Goal: Information Seeking & Learning: Learn about a topic

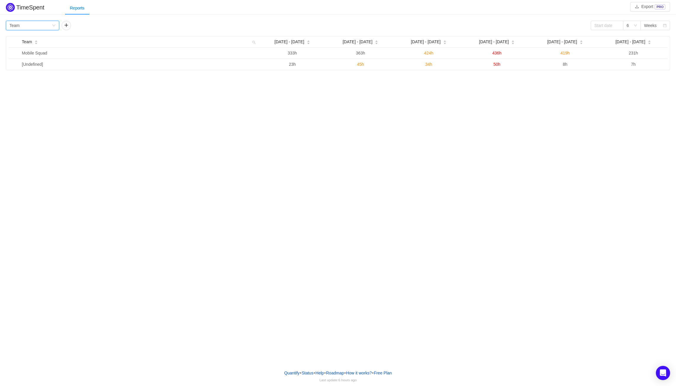
click at [51, 24] on div "Group by Team" at bounding box center [30, 25] width 42 height 9
click at [19, 64] on li "Epic" at bounding box center [32, 65] width 53 height 9
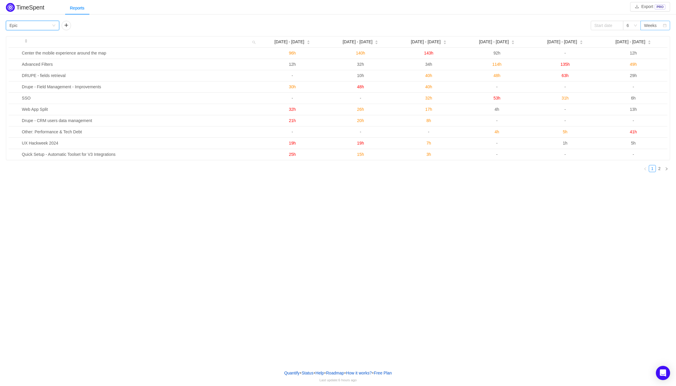
click at [649, 26] on div "Weeks" at bounding box center [650, 25] width 13 height 9
click at [655, 45] on li "Months" at bounding box center [656, 46] width 30 height 9
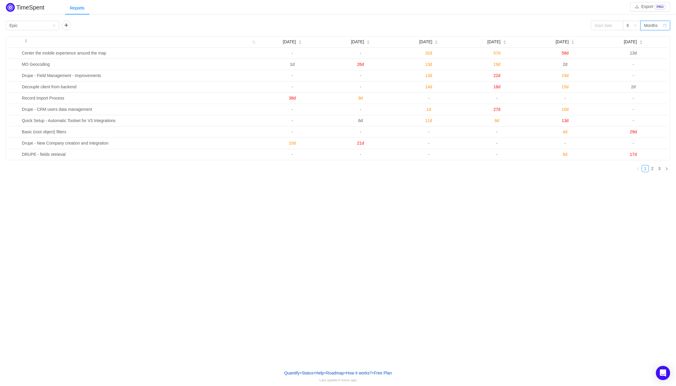
click at [656, 25] on div "Months" at bounding box center [651, 25] width 14 height 9
click at [636, 25] on icon "icon: down" at bounding box center [636, 26] width 4 height 4
click at [657, 25] on div "Months" at bounding box center [651, 25] width 14 height 9
click at [657, 57] on li "Quarters" at bounding box center [656, 56] width 30 height 9
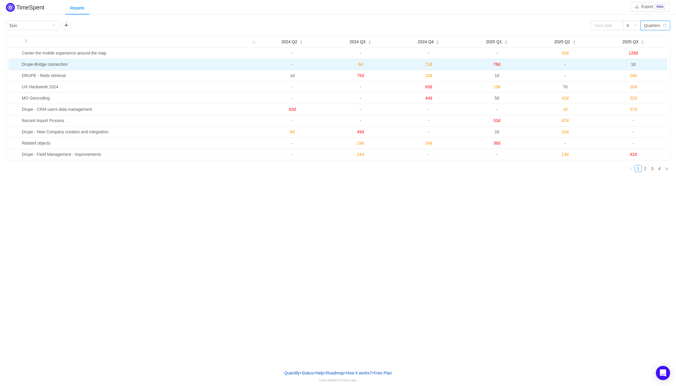
click at [497, 65] on span "78d" at bounding box center [497, 64] width 7 height 5
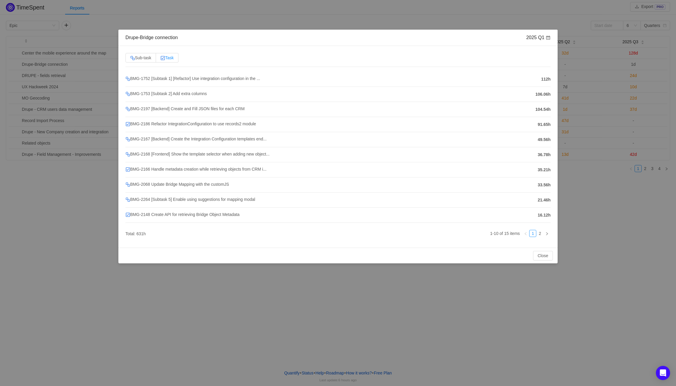
click at [171, 58] on span "Task" at bounding box center [166, 57] width 13 height 5
click at [160, 59] on input "Task" at bounding box center [160, 59] width 0 height 0
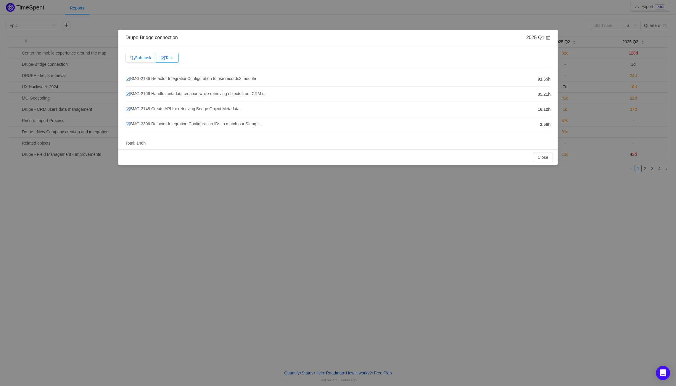
click at [148, 59] on span "Sub-task" at bounding box center [140, 57] width 21 height 5
click at [130, 59] on input "Sub-task" at bounding box center [130, 59] width 0 height 0
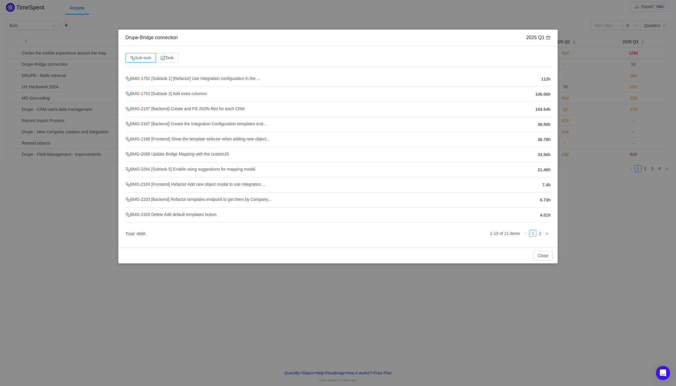
click at [539, 232] on link "2" at bounding box center [540, 233] width 7 height 7
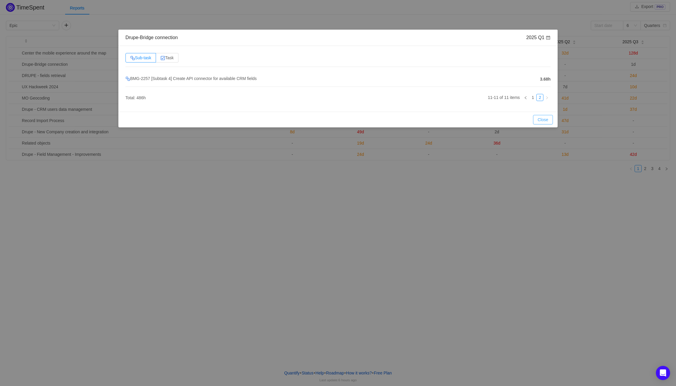
click at [540, 122] on button "Close" at bounding box center [543, 119] width 20 height 9
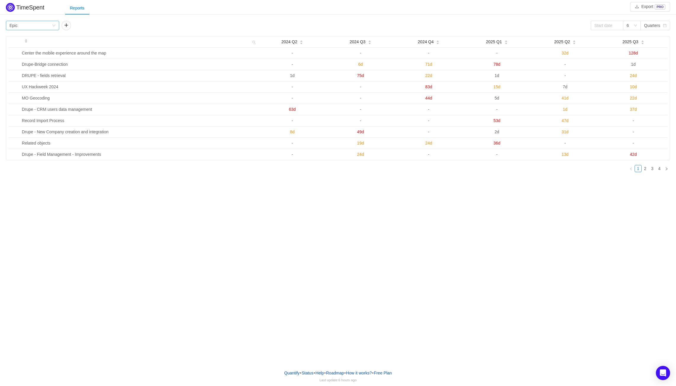
click at [54, 25] on icon "icon: down" at bounding box center [54, 26] width 4 height 4
click at [140, 224] on div "TimeSpent Export PRO Reports Group by Epic 6 Quarters 2024 Q2 2024 Q3 2024 Q4 2…" at bounding box center [338, 182] width 676 height 365
drag, startPoint x: 362, startPoint y: 239, endPoint x: 348, endPoint y: 241, distance: 14.4
click at [362, 239] on div "TimeSpent Export PRO Reports Group by Epic 6 Quarters 2024 Q2 2024 Q3 2024 Q4 2…" at bounding box center [338, 182] width 676 height 365
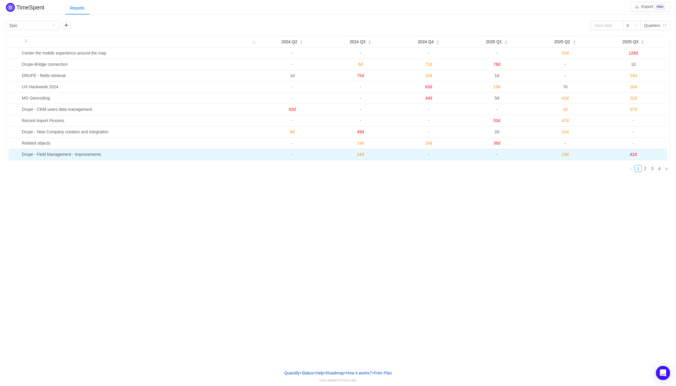
click at [564, 155] on span "13d" at bounding box center [565, 154] width 7 height 5
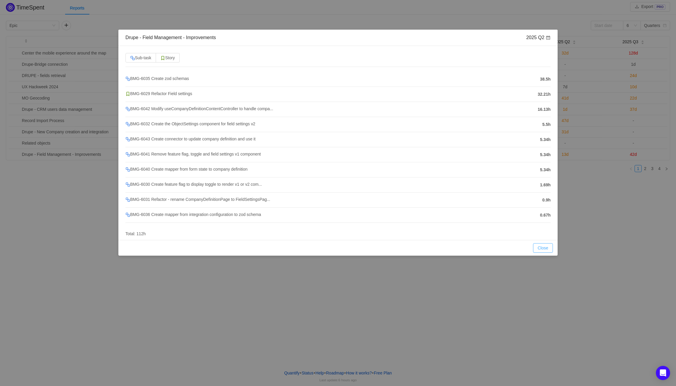
drag, startPoint x: 548, startPoint y: 248, endPoint x: 534, endPoint y: 249, distance: 14.6
click at [548, 248] on button "Close" at bounding box center [543, 247] width 20 height 9
